Goal: Task Accomplishment & Management: Complete application form

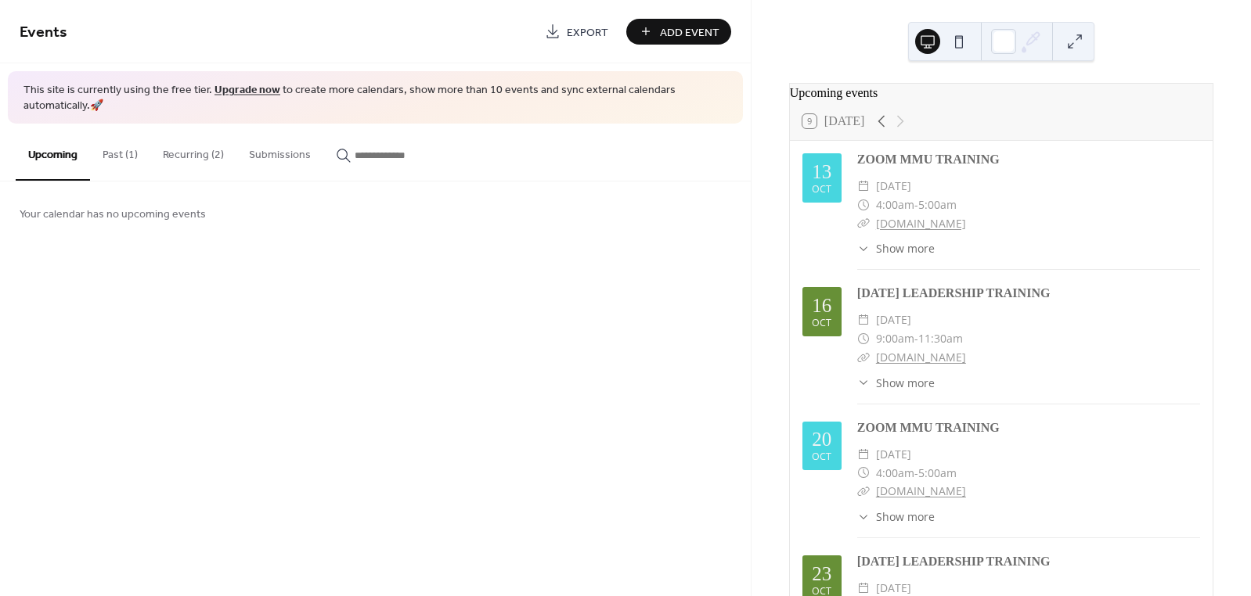
click at [131, 150] on button "Past (1)" at bounding box center [120, 152] width 60 height 56
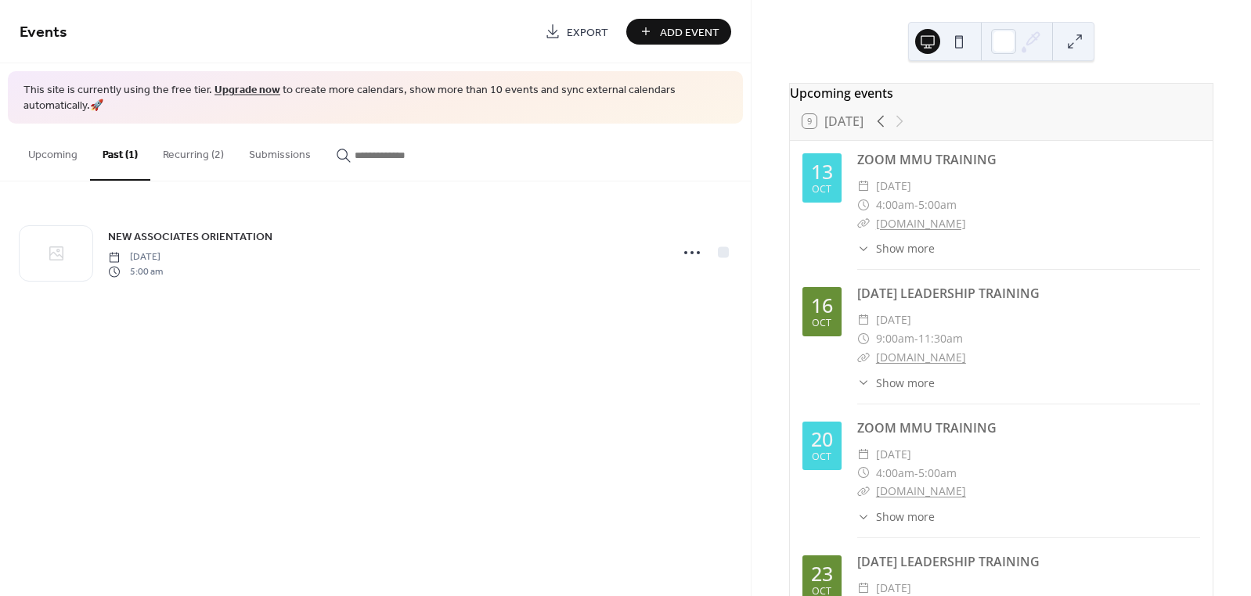
click at [189, 157] on button "Recurring (2)" at bounding box center [193, 152] width 86 height 56
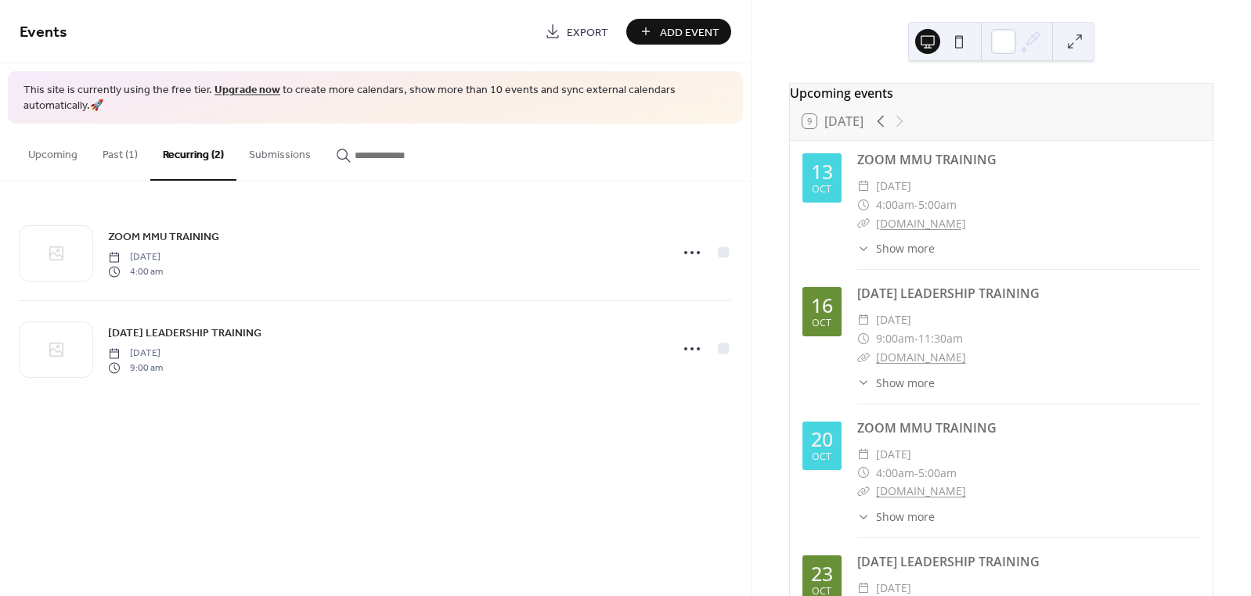
click at [268, 156] on button "Submissions" at bounding box center [279, 152] width 87 height 56
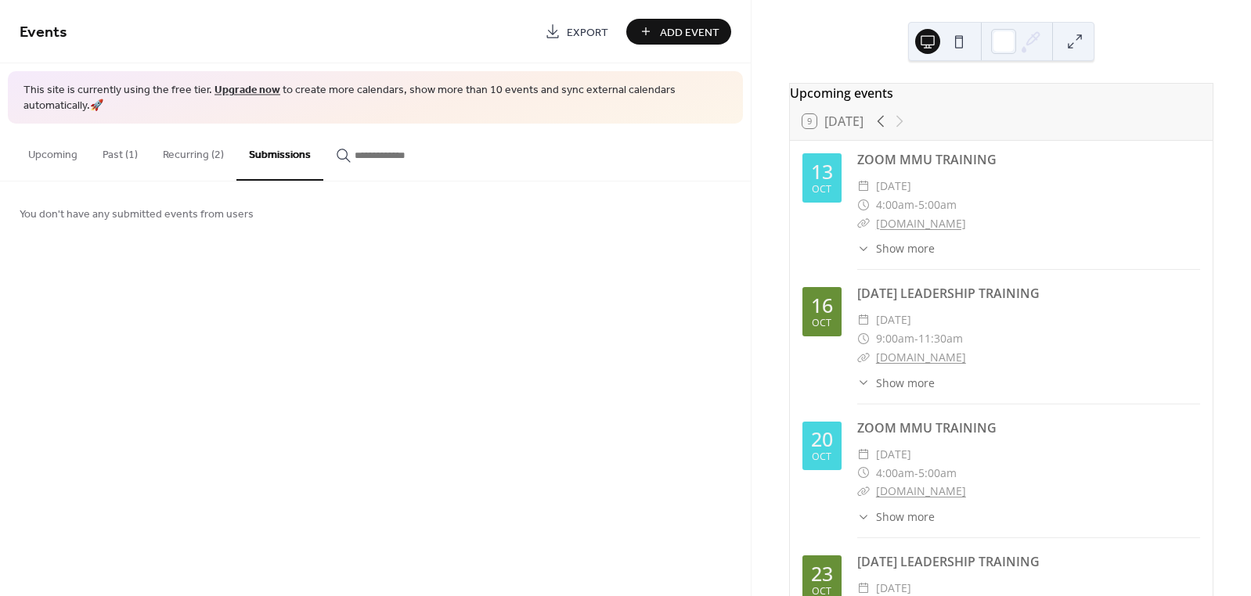
click at [187, 153] on button "Recurring (2)" at bounding box center [193, 152] width 86 height 56
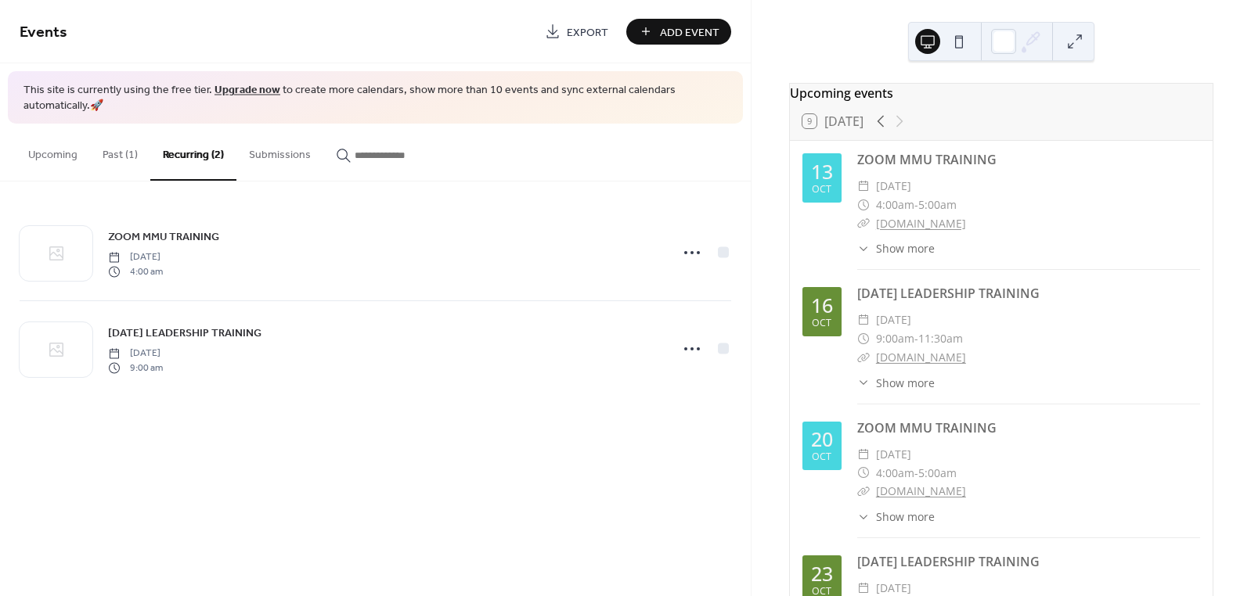
click at [68, 150] on button "Upcoming" at bounding box center [53, 152] width 74 height 56
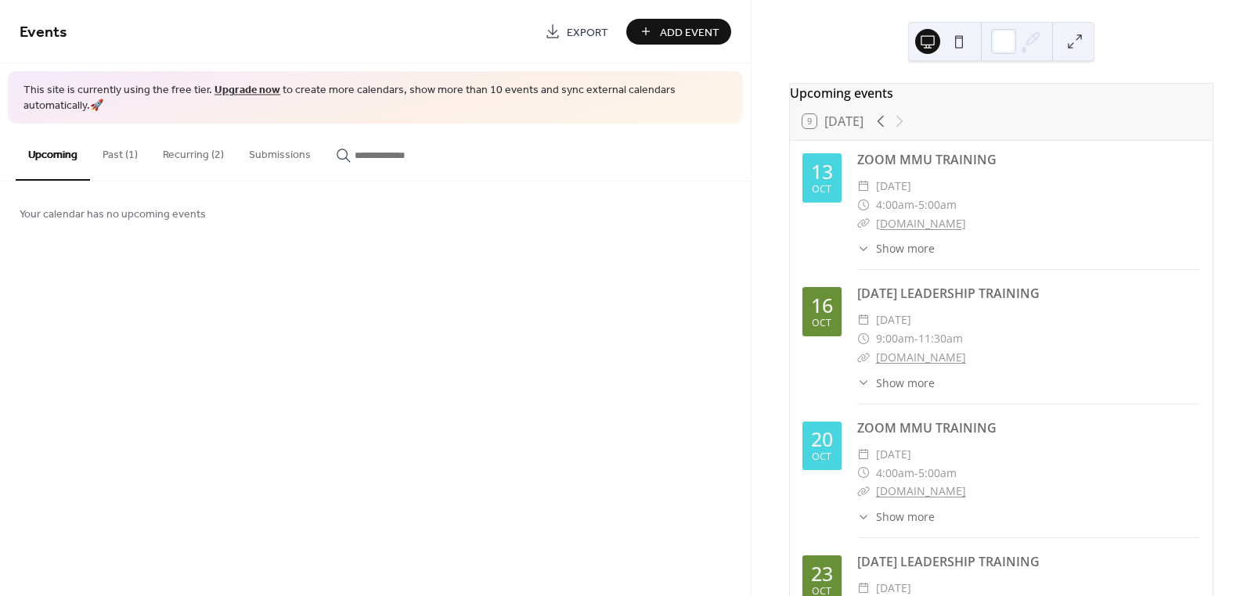
click at [664, 30] on span "Add Event" at bounding box center [689, 32] width 59 height 16
